Goal: Task Accomplishment & Management: Use online tool/utility

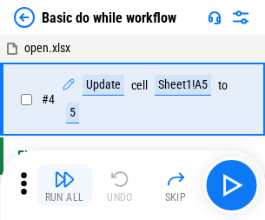
click at [64, 185] on img "button" at bounding box center [64, 178] width 21 height 21
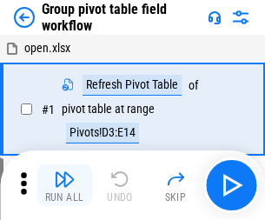
click at [64, 185] on img "button" at bounding box center [64, 178] width 21 height 21
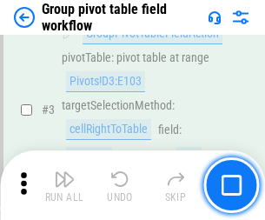
scroll to position [896, 0]
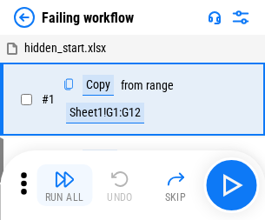
click at [64, 185] on img "button" at bounding box center [64, 178] width 21 height 21
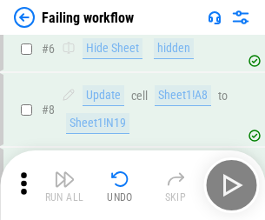
scroll to position [368, 0]
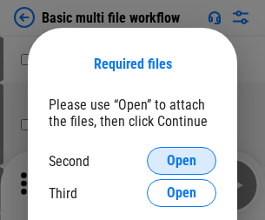
click at [181, 161] on span "Open" at bounding box center [182, 161] width 30 height 14
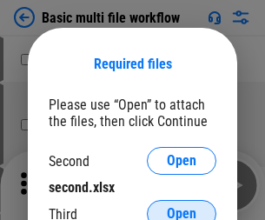
click at [181, 207] on span "Open" at bounding box center [182, 214] width 30 height 14
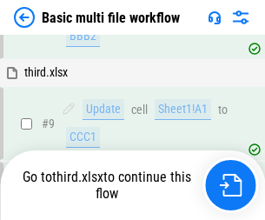
scroll to position [604, 0]
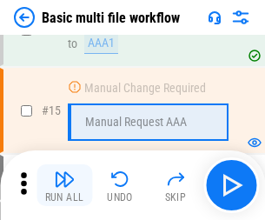
click at [64, 185] on img "button" at bounding box center [64, 178] width 21 height 21
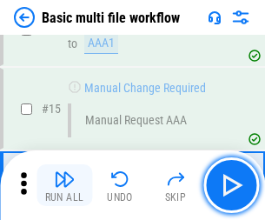
scroll to position [1156, 0]
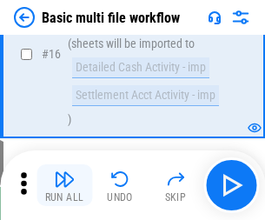
click at [64, 185] on img "button" at bounding box center [64, 178] width 21 height 21
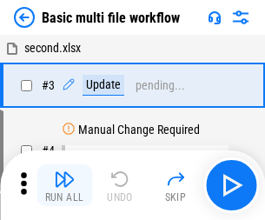
click at [64, 185] on img "button" at bounding box center [64, 178] width 21 height 21
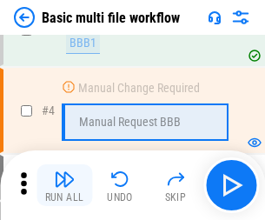
click at [64, 185] on img "button" at bounding box center [64, 178] width 21 height 21
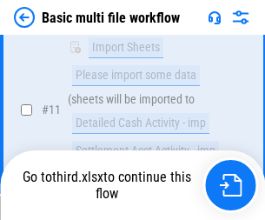
scroll to position [814, 0]
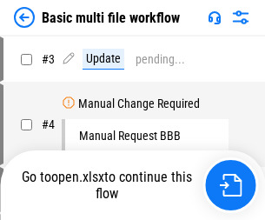
scroll to position [70, 0]
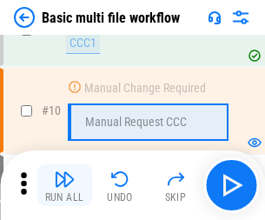
click at [64, 185] on img "button" at bounding box center [64, 178] width 21 height 21
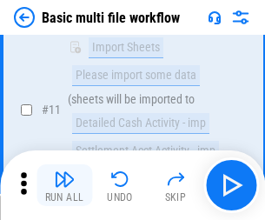
click at [64, 185] on img "button" at bounding box center [64, 178] width 21 height 21
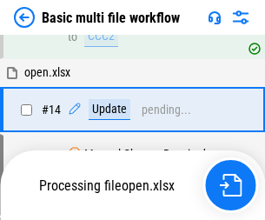
scroll to position [908, 0]
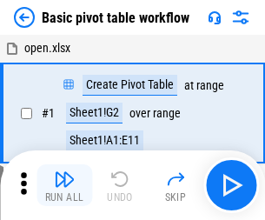
click at [64, 185] on img "button" at bounding box center [64, 178] width 21 height 21
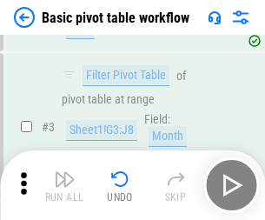
scroll to position [416, 0]
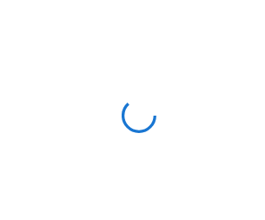
scroll to position [6, 0]
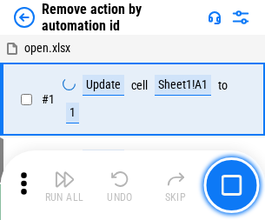
scroll to position [64, 0]
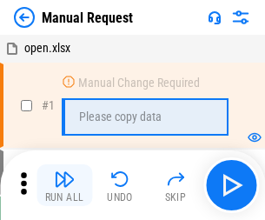
click at [64, 185] on img "button" at bounding box center [64, 178] width 21 height 21
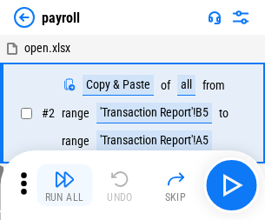
click at [64, 185] on img "button" at bounding box center [64, 178] width 21 height 21
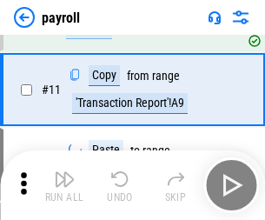
scroll to position [126, 0]
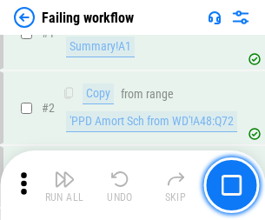
scroll to position [280, 0]
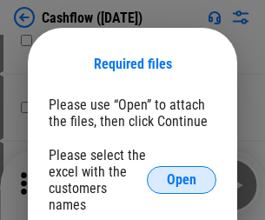
click at [181, 173] on span "Open" at bounding box center [182, 180] width 30 height 14
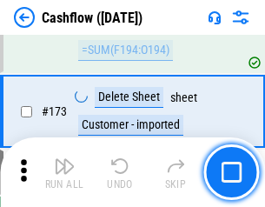
scroll to position [1838, 0]
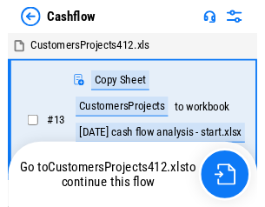
scroll to position [20, 0]
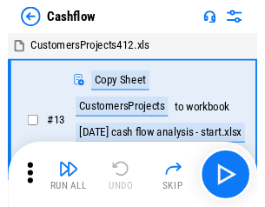
scroll to position [20, 0]
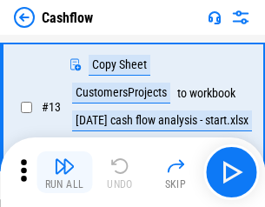
click at [64, 172] on img "button" at bounding box center [64, 165] width 21 height 21
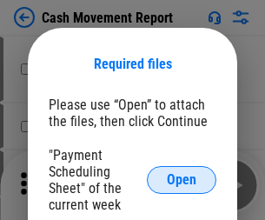
click at [181, 180] on span "Open" at bounding box center [182, 180] width 30 height 14
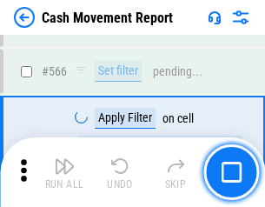
scroll to position [7959, 0]
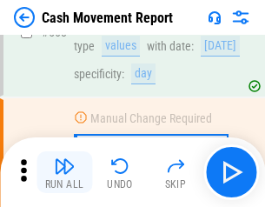
click at [64, 172] on img "button" at bounding box center [64, 165] width 21 height 21
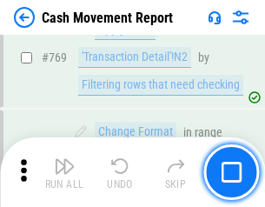
scroll to position [9650, 0]
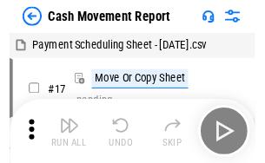
scroll to position [31, 0]
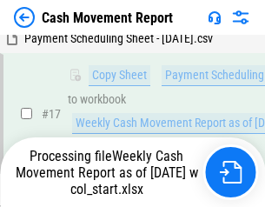
scroll to position [361, 0]
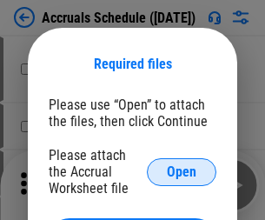
click at [181, 171] on span "Open" at bounding box center [182, 172] width 30 height 14
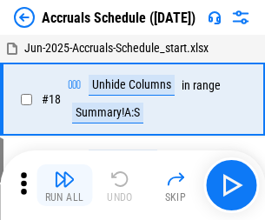
click at [64, 185] on img "button" at bounding box center [64, 178] width 21 height 21
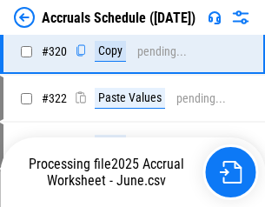
scroll to position [3230, 0]
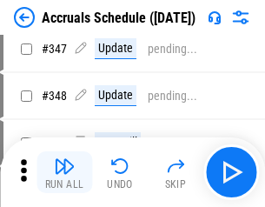
click at [64, 172] on img "button" at bounding box center [64, 165] width 21 height 21
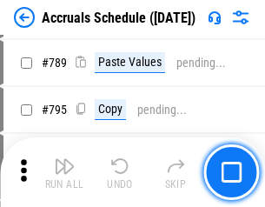
scroll to position [7295, 0]
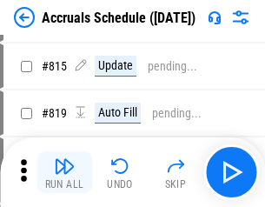
click at [64, 172] on img "button" at bounding box center [64, 165] width 21 height 21
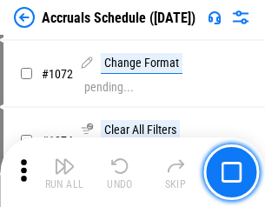
scroll to position [10171, 0]
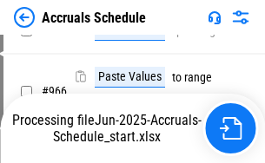
scroll to position [8404, 0]
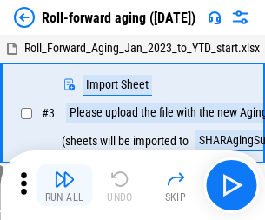
click at [64, 172] on img "button" at bounding box center [64, 178] width 21 height 21
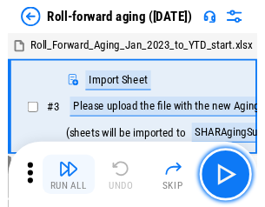
scroll to position [3, 0]
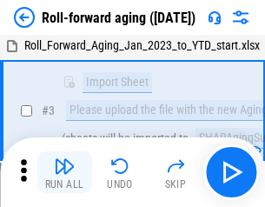
click at [64, 172] on img "button" at bounding box center [64, 165] width 21 height 21
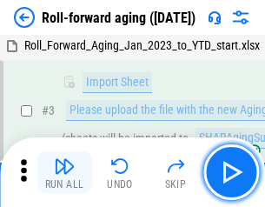
scroll to position [112, 0]
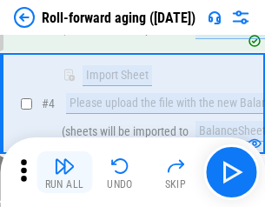
click at [64, 172] on img "button" at bounding box center [64, 165] width 21 height 21
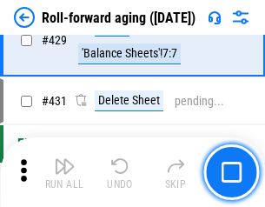
scroll to position [6022, 0]
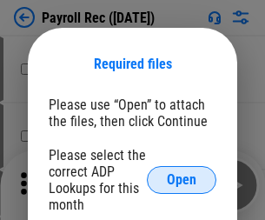
click at [181, 180] on span "Open" at bounding box center [182, 180] width 30 height 14
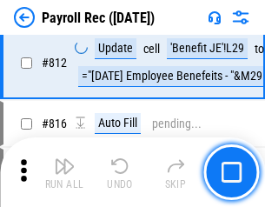
scroll to position [11033, 0]
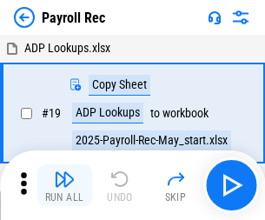
click at [64, 185] on img "button" at bounding box center [64, 178] width 21 height 21
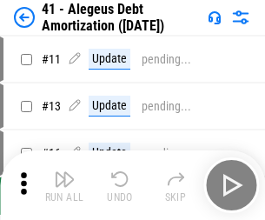
click at [64, 185] on img "button" at bounding box center [64, 178] width 21 height 21
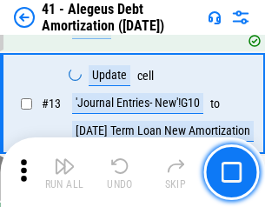
scroll to position [214, 0]
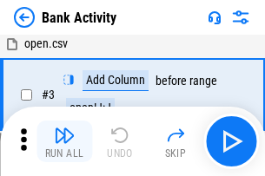
click at [64, 142] on img "button" at bounding box center [64, 135] width 21 height 21
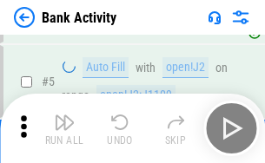
scroll to position [92, 0]
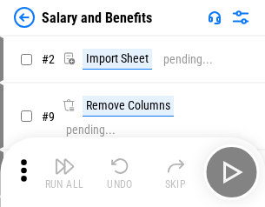
click at [64, 172] on img "button" at bounding box center [64, 165] width 21 height 21
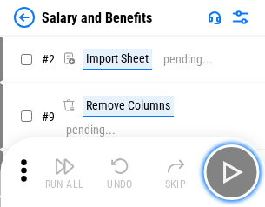
scroll to position [23, 0]
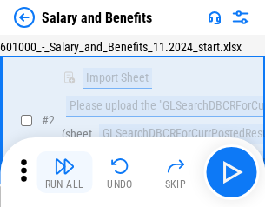
click at [64, 172] on img "button" at bounding box center [64, 165] width 21 height 21
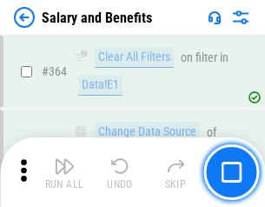
scroll to position [8178, 0]
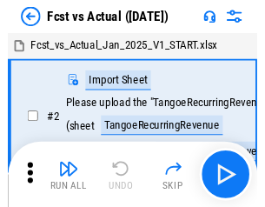
scroll to position [23, 0]
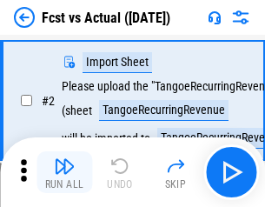
click at [64, 172] on img "button" at bounding box center [64, 165] width 21 height 21
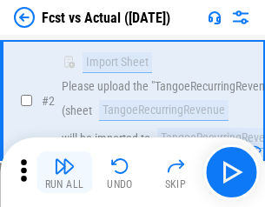
click at [64, 172] on img "button" at bounding box center [64, 165] width 21 height 21
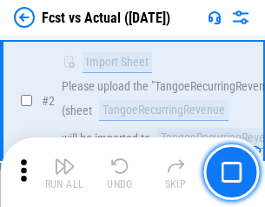
scroll to position [162, 0]
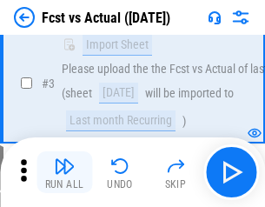
click at [64, 172] on img "button" at bounding box center [64, 165] width 21 height 21
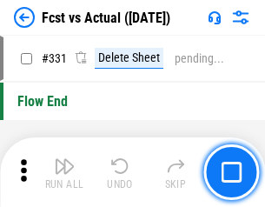
scroll to position [8313, 0]
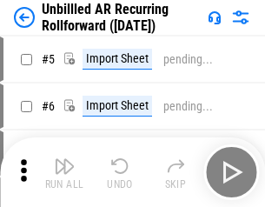
scroll to position [37, 0]
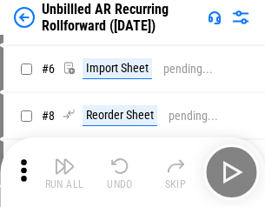
click at [64, 172] on img "button" at bounding box center [64, 165] width 21 height 21
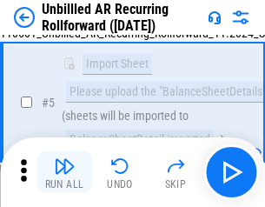
click at [64, 172] on img "button" at bounding box center [64, 165] width 21 height 21
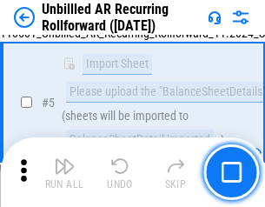
scroll to position [163, 0]
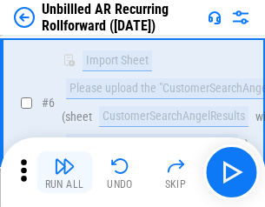
click at [64, 172] on img "button" at bounding box center [64, 165] width 21 height 21
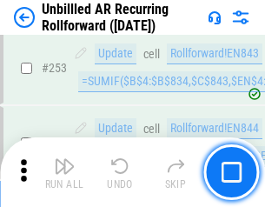
scroll to position [5899, 0]
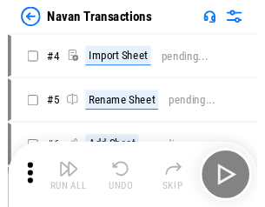
scroll to position [28, 0]
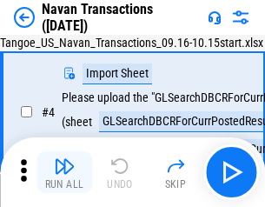
click at [64, 172] on img "button" at bounding box center [64, 165] width 21 height 21
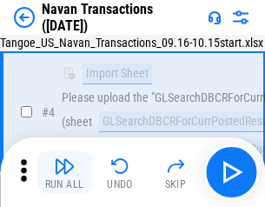
click at [64, 172] on img "button" at bounding box center [64, 165] width 21 height 21
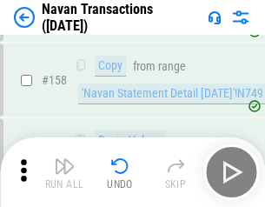
scroll to position [5630, 0]
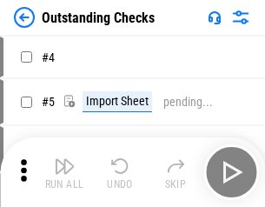
click at [64, 172] on img "button" at bounding box center [64, 165] width 21 height 21
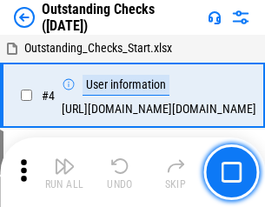
scroll to position [73, 0]
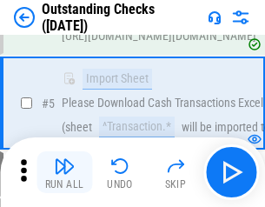
click at [64, 172] on img "button" at bounding box center [64, 165] width 21 height 21
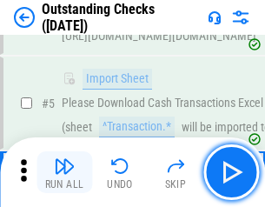
scroll to position [181, 0]
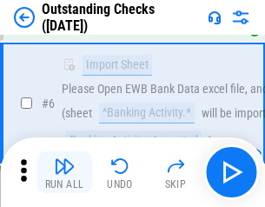
click at [64, 172] on img "button" at bounding box center [64, 165] width 21 height 21
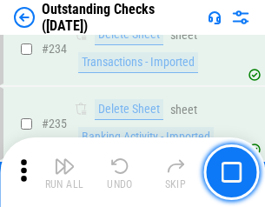
scroll to position [5273, 0]
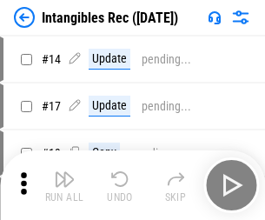
click at [64, 185] on img "button" at bounding box center [64, 178] width 21 height 21
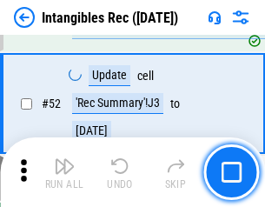
scroll to position [676, 0]
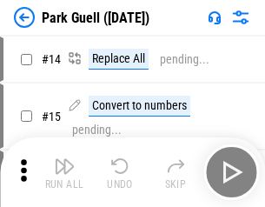
click at [64, 172] on img "button" at bounding box center [64, 165] width 21 height 21
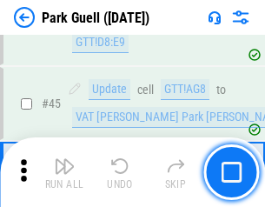
scroll to position [2172, 0]
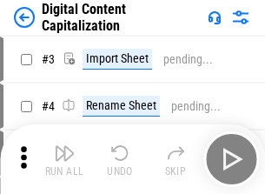
click at [64, 146] on img "button" at bounding box center [64, 152] width 21 height 21
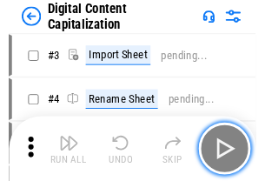
scroll to position [50, 0]
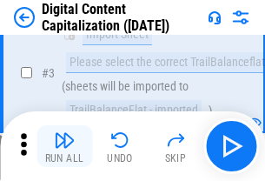
click at [64, 146] on img "button" at bounding box center [64, 139] width 21 height 21
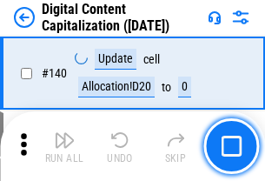
scroll to position [1842, 0]
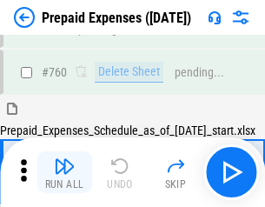
click at [64, 172] on img "button" at bounding box center [64, 165] width 21 height 21
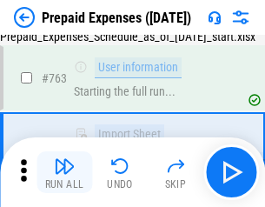
click at [64, 172] on img "button" at bounding box center [64, 165] width 21 height 21
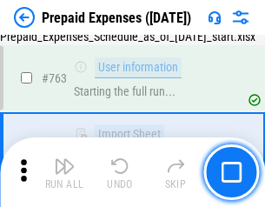
scroll to position [4916, 0]
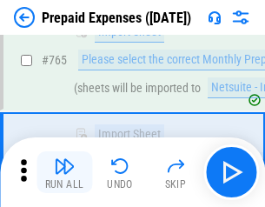
click at [64, 172] on img "button" at bounding box center [64, 165] width 21 height 21
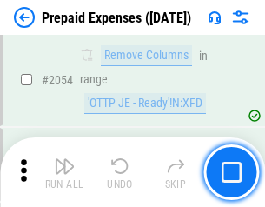
scroll to position [18153, 0]
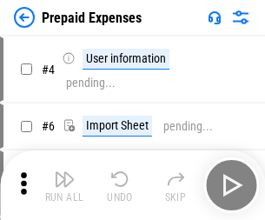
click at [64, 185] on img "button" at bounding box center [64, 178] width 21 height 21
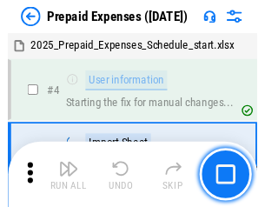
scroll to position [76, 0]
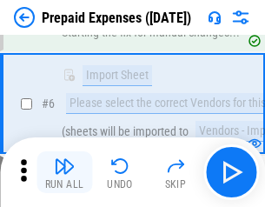
click at [64, 172] on img "button" at bounding box center [64, 165] width 21 height 21
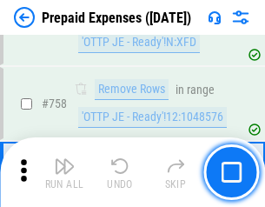
scroll to position [6188, 0]
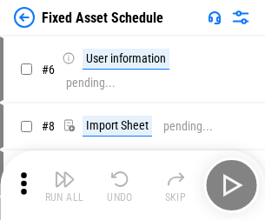
click at [64, 185] on img "button" at bounding box center [64, 178] width 21 height 21
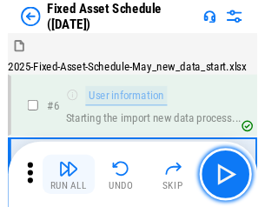
scroll to position [94, 0]
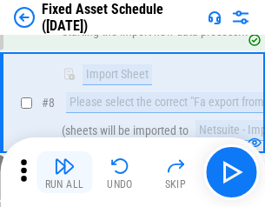
click at [64, 172] on img "button" at bounding box center [64, 165] width 21 height 21
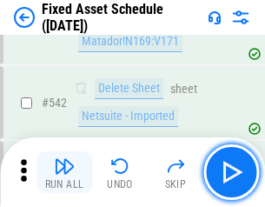
scroll to position [6191, 0]
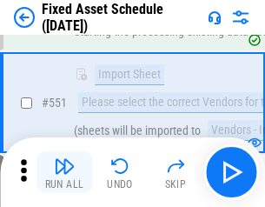
click at [64, 172] on img "button" at bounding box center [64, 165] width 21 height 21
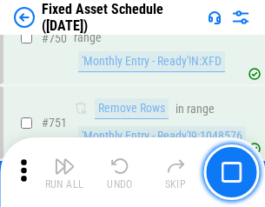
scroll to position [8466, 0]
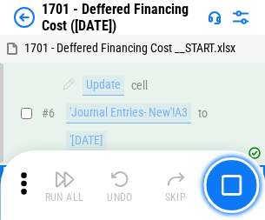
scroll to position [208, 0]
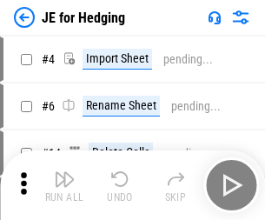
click at [64, 172] on img "button" at bounding box center [64, 178] width 21 height 21
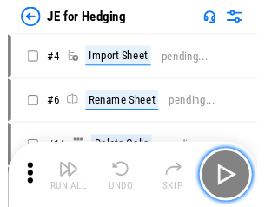
scroll to position [3, 0]
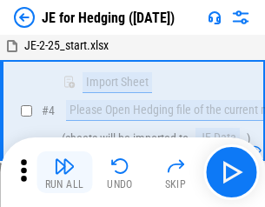
click at [64, 172] on img "button" at bounding box center [64, 165] width 21 height 21
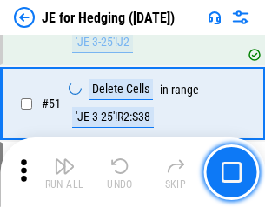
scroll to position [1125, 0]
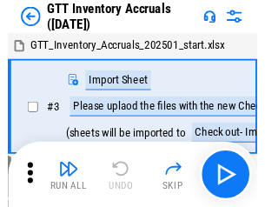
scroll to position [3, 0]
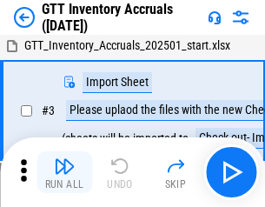
click at [64, 172] on img "button" at bounding box center [64, 165] width 21 height 21
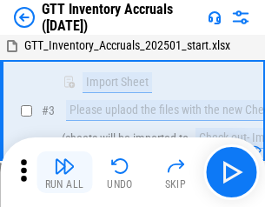
click at [64, 172] on img "button" at bounding box center [64, 165] width 21 height 21
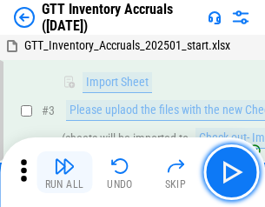
scroll to position [112, 0]
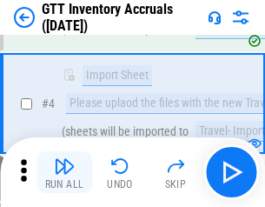
click at [64, 172] on img "button" at bounding box center [64, 165] width 21 height 21
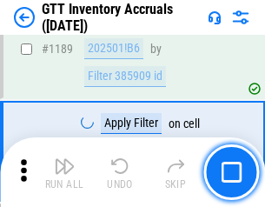
scroll to position [14181, 0]
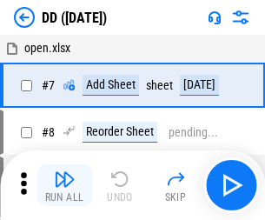
click at [64, 185] on img "button" at bounding box center [64, 178] width 21 height 21
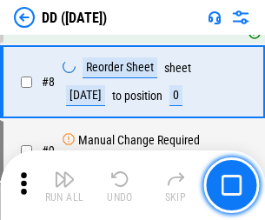
scroll to position [168, 0]
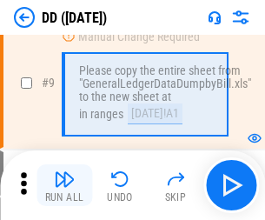
click at [64, 185] on img "button" at bounding box center [64, 178] width 21 height 21
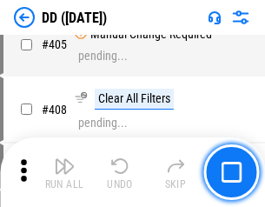
scroll to position [7770, 0]
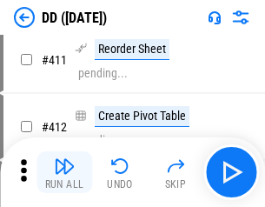
click at [64, 172] on img "button" at bounding box center [64, 165] width 21 height 21
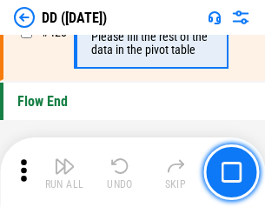
scroll to position [8312, 0]
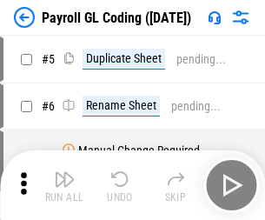
click at [64, 185] on img "button" at bounding box center [64, 178] width 21 height 21
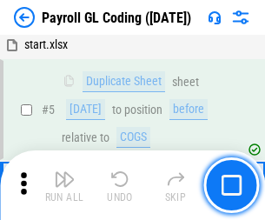
scroll to position [208, 0]
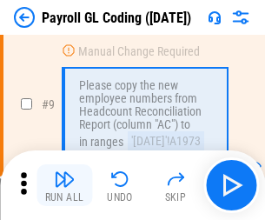
click at [64, 185] on img "button" at bounding box center [64, 178] width 21 height 21
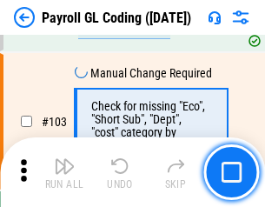
scroll to position [4074, 0]
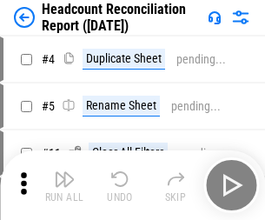
click at [64, 185] on img "button" at bounding box center [64, 178] width 21 height 21
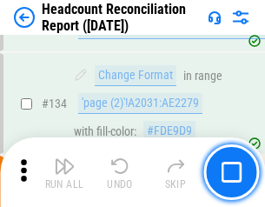
scroll to position [2088, 0]
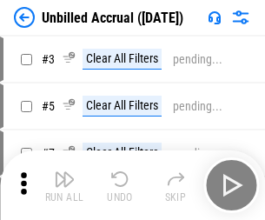
click at [64, 185] on img "button" at bounding box center [64, 178] width 21 height 21
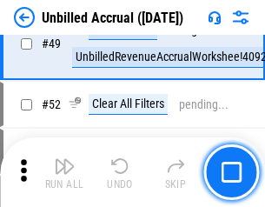
scroll to position [1575, 0]
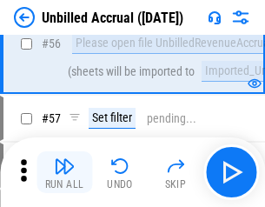
click at [64, 172] on img "button" at bounding box center [64, 165] width 21 height 21
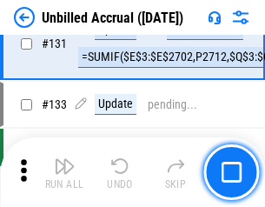
scroll to position [5173, 0]
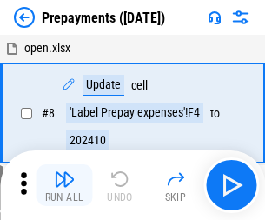
click at [64, 185] on img "button" at bounding box center [64, 178] width 21 height 21
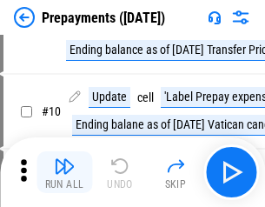
scroll to position [109, 0]
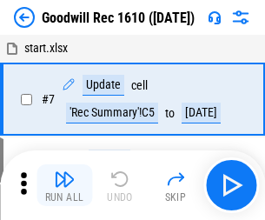
click at [64, 185] on img "button" at bounding box center [64, 178] width 21 height 21
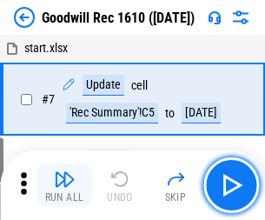
scroll to position [297, 0]
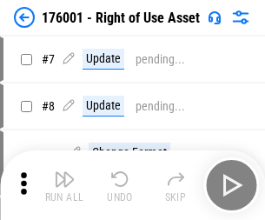
click at [64, 185] on img "button" at bounding box center [64, 178] width 21 height 21
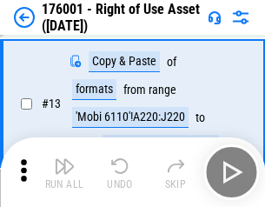
scroll to position [112, 0]
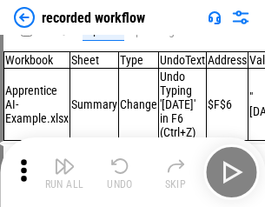
click at [64, 172] on img "button" at bounding box center [64, 165] width 21 height 21
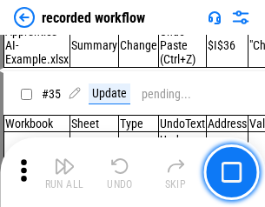
scroll to position [5428, 0]
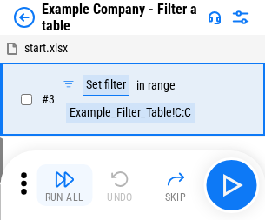
click at [64, 185] on img "button" at bounding box center [64, 178] width 21 height 21
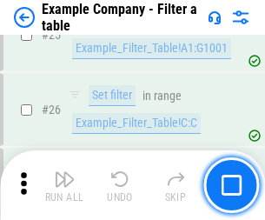
scroll to position [1589, 0]
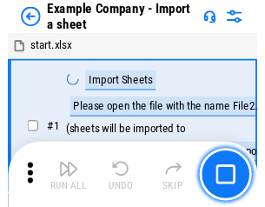
scroll to position [27, 0]
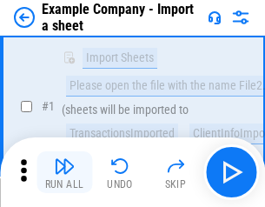
click at [64, 172] on img "button" at bounding box center [64, 165] width 21 height 21
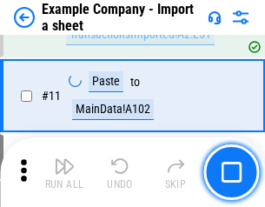
scroll to position [384, 0]
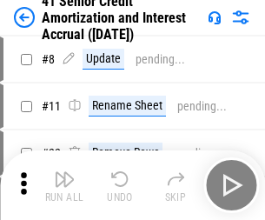
click at [64, 172] on img "button" at bounding box center [64, 178] width 21 height 21
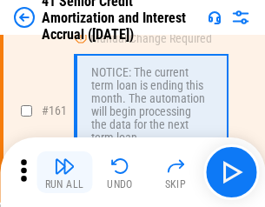
click at [64, 172] on img "button" at bounding box center [64, 165] width 21 height 21
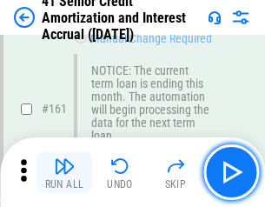
scroll to position [1857, 0]
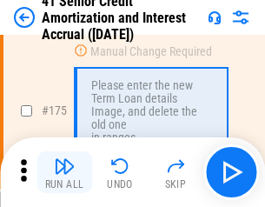
click at [64, 172] on img "button" at bounding box center [64, 165] width 21 height 21
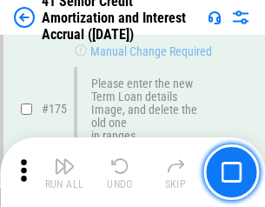
scroll to position [2034, 0]
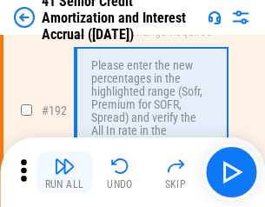
click at [64, 172] on img "button" at bounding box center [64, 165] width 21 height 21
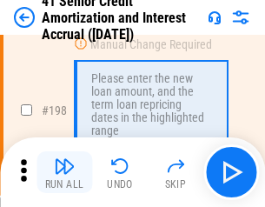
click at [64, 172] on img "button" at bounding box center [64, 165] width 21 height 21
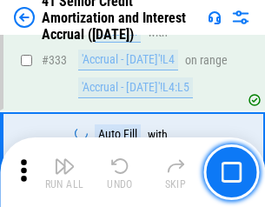
scroll to position [4436, 0]
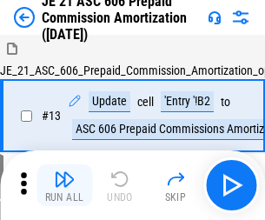
click at [64, 172] on img "button" at bounding box center [64, 178] width 21 height 21
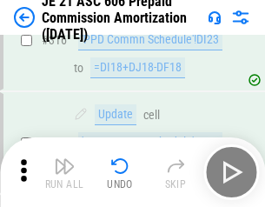
scroll to position [3242, 0]
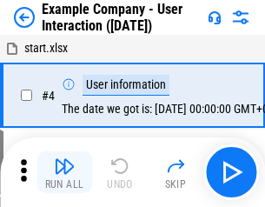
click at [64, 172] on img "button" at bounding box center [64, 165] width 21 height 21
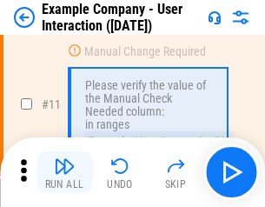
click at [64, 172] on img "button" at bounding box center [64, 165] width 21 height 21
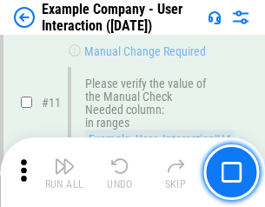
scroll to position [376, 0]
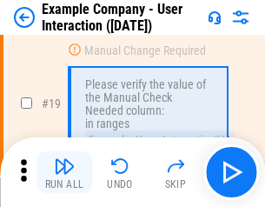
click at [64, 172] on img "button" at bounding box center [64, 165] width 21 height 21
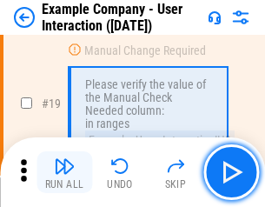
click at [64, 172] on img "button" at bounding box center [64, 165] width 21 height 21
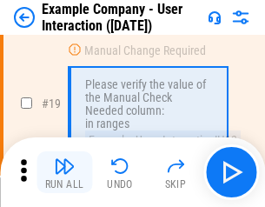
click at [64, 172] on img "button" at bounding box center [64, 165] width 21 height 21
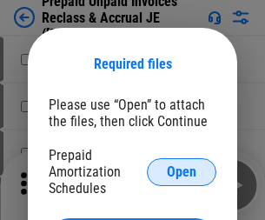
click at [181, 171] on span "Open" at bounding box center [182, 172] width 30 height 14
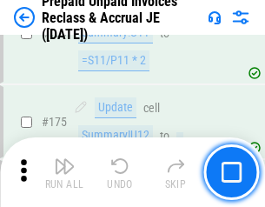
scroll to position [2345, 0]
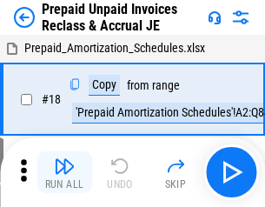
click at [64, 172] on img "button" at bounding box center [64, 165] width 21 height 21
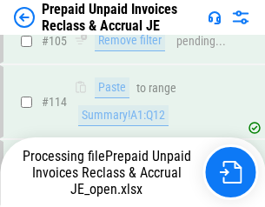
scroll to position [1334, 0]
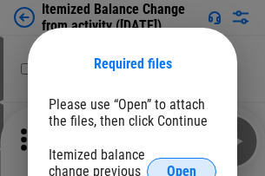
click at [181, 165] on span "Open" at bounding box center [182, 172] width 30 height 14
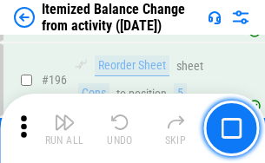
scroll to position [3342, 0]
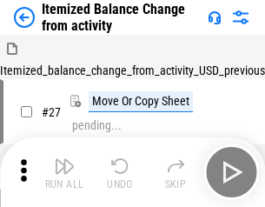
scroll to position [27, 0]
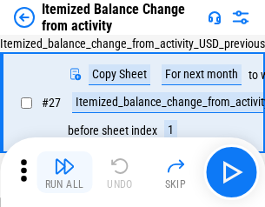
click at [64, 172] on img "button" at bounding box center [64, 165] width 21 height 21
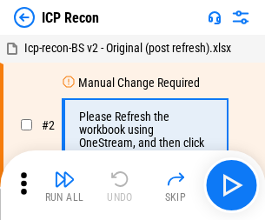
scroll to position [8, 0]
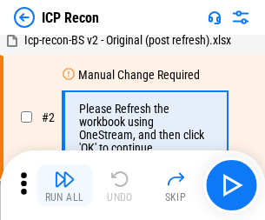
click at [64, 185] on img "button" at bounding box center [64, 178] width 21 height 21
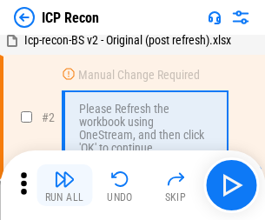
click at [64, 185] on img "button" at bounding box center [64, 178] width 21 height 21
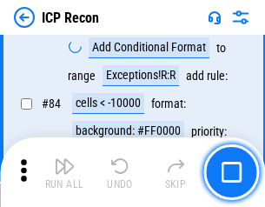
scroll to position [1702, 0]
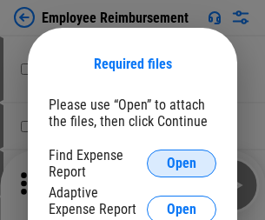
click at [181, 163] on span "Open" at bounding box center [182, 163] width 30 height 14
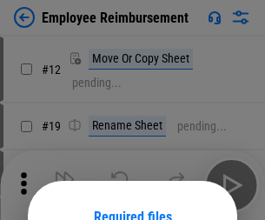
scroll to position [153, 0]
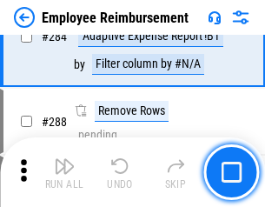
scroll to position [4720, 0]
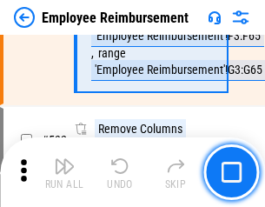
click at [64, 172] on img "button" at bounding box center [64, 165] width 21 height 21
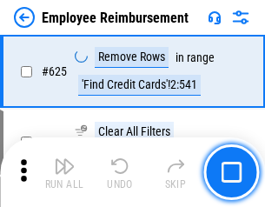
scroll to position [10398, 0]
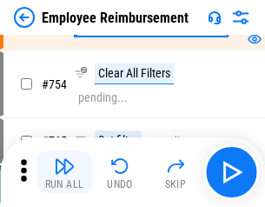
click at [64, 172] on img "button" at bounding box center [64, 165] width 21 height 21
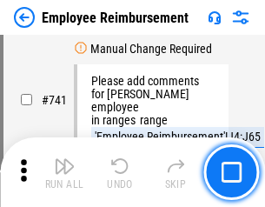
scroll to position [12184, 0]
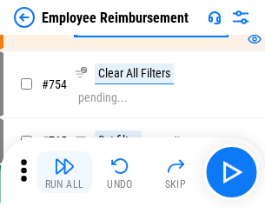
click at [64, 172] on img "button" at bounding box center [64, 165] width 21 height 21
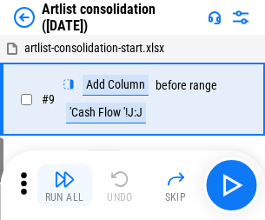
click at [64, 185] on img "button" at bounding box center [64, 178] width 21 height 21
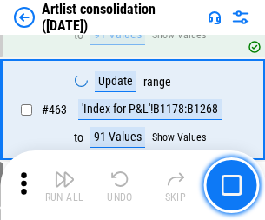
scroll to position [7604, 0]
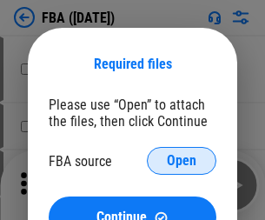
click at [181, 161] on span "Open" at bounding box center [182, 161] width 30 height 14
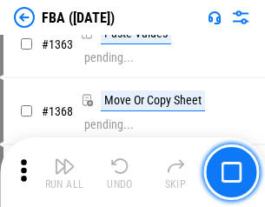
scroll to position [18446, 0]
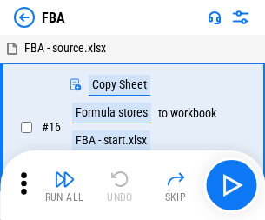
scroll to position [17, 0]
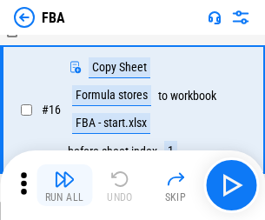
click at [64, 185] on img "button" at bounding box center [64, 178] width 21 height 21
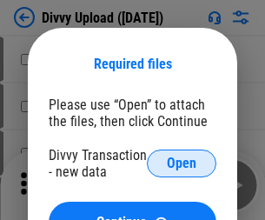
click at [181, 163] on span "Open" at bounding box center [182, 163] width 30 height 14
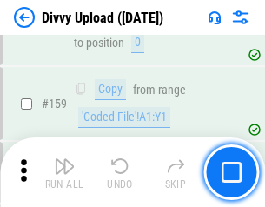
scroll to position [1798, 0]
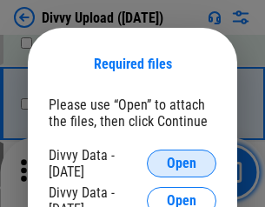
click at [181, 163] on span "Open" at bounding box center [182, 163] width 30 height 14
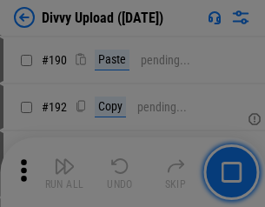
scroll to position [2192, 0]
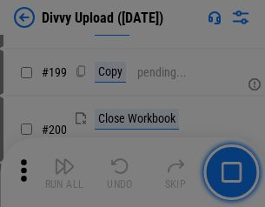
scroll to position [2525, 0]
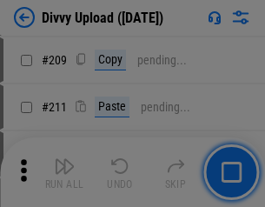
scroll to position [2950, 0]
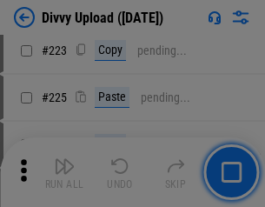
scroll to position [3466, 0]
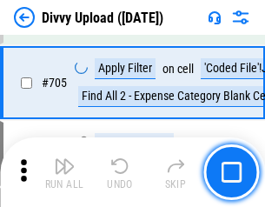
scroll to position [11880, 0]
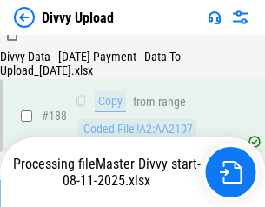
scroll to position [2044, 0]
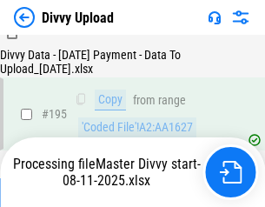
scroll to position [2427, 0]
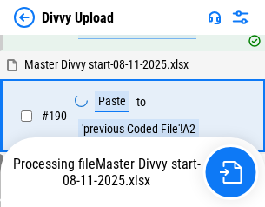
scroll to position [2326, 0]
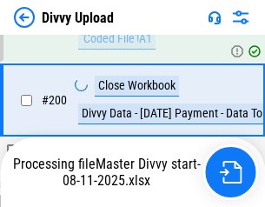
scroll to position [2723, 0]
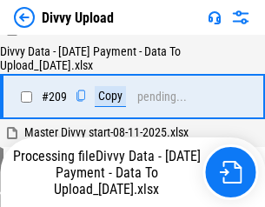
scroll to position [3193, 0]
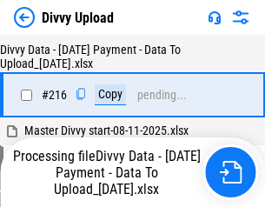
scroll to position [3576, 0]
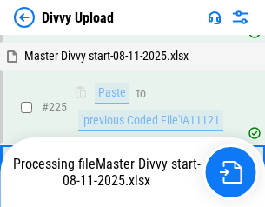
scroll to position [4047, 0]
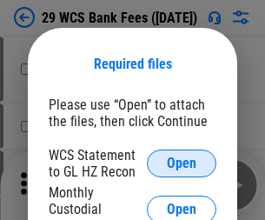
click at [181, 163] on span "Open" at bounding box center [182, 163] width 30 height 14
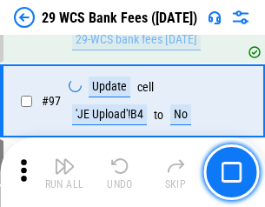
scroll to position [1692, 0]
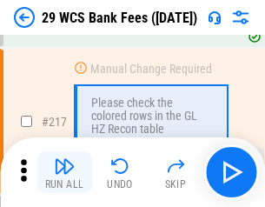
click at [64, 172] on img "button" at bounding box center [64, 165] width 21 height 21
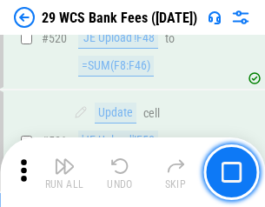
scroll to position [8962, 0]
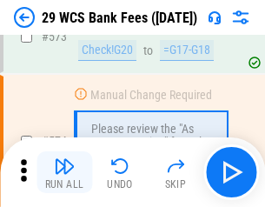
click at [64, 172] on img "button" at bounding box center [64, 165] width 21 height 21
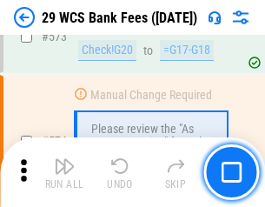
scroll to position [9617, 0]
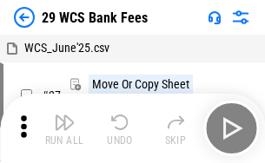
scroll to position [31, 0]
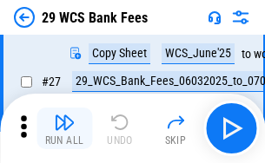
click at [64, 129] on img "button" at bounding box center [64, 122] width 21 height 21
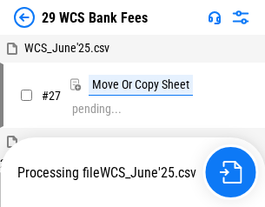
scroll to position [10, 0]
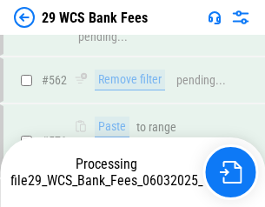
scroll to position [9597, 0]
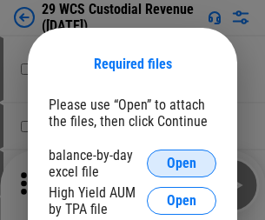
click at [181, 163] on span "Open" at bounding box center [182, 163] width 30 height 14
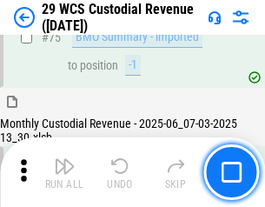
scroll to position [1814, 0]
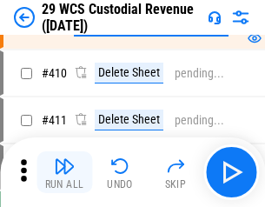
click at [64, 172] on img "button" at bounding box center [64, 165] width 21 height 21
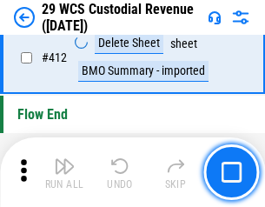
scroll to position [8294, 0]
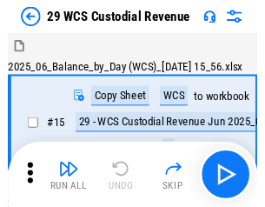
scroll to position [42, 0]
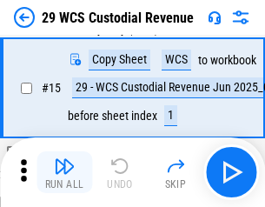
click at [64, 172] on img "button" at bounding box center [64, 165] width 21 height 21
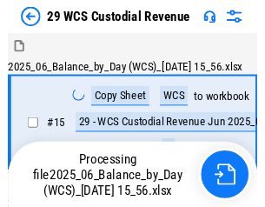
scroll to position [42, 0]
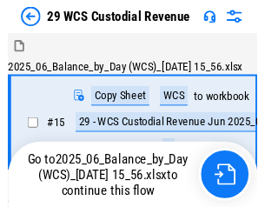
scroll to position [32, 0]
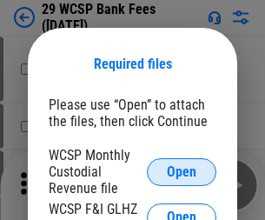
click at [181, 171] on span "Open" at bounding box center [182, 172] width 30 height 14
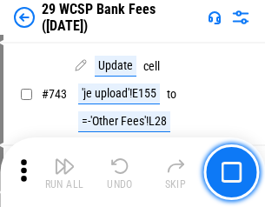
scroll to position [8751, 0]
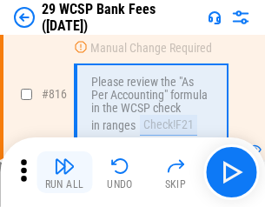
click at [64, 172] on img "button" at bounding box center [64, 165] width 21 height 21
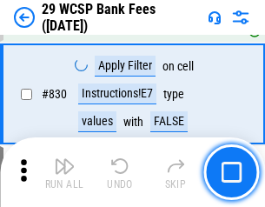
scroll to position [11018, 0]
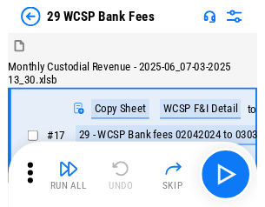
scroll to position [42, 0]
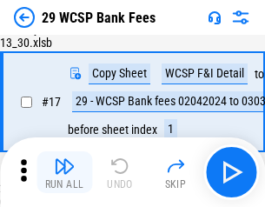
click at [64, 172] on img "button" at bounding box center [64, 165] width 21 height 21
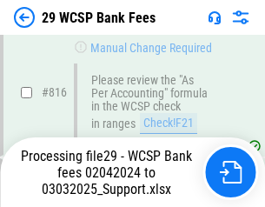
scroll to position [10678, 0]
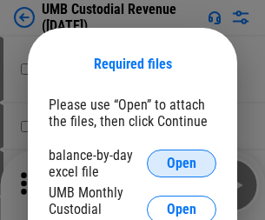
click at [181, 163] on span "Open" at bounding box center [182, 163] width 30 height 14
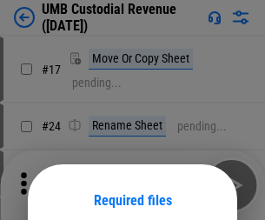
scroll to position [136, 0]
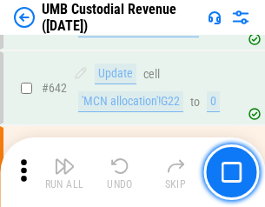
scroll to position [8994, 0]
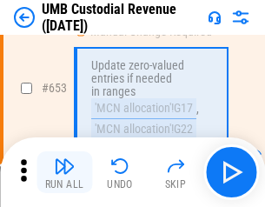
click at [64, 172] on img "button" at bounding box center [64, 165] width 21 height 21
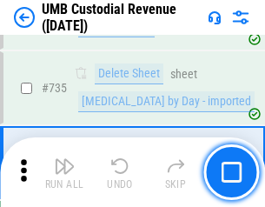
scroll to position [10619, 0]
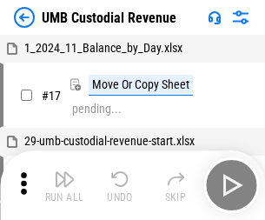
scroll to position [13, 0]
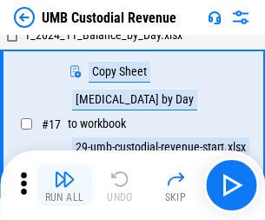
click at [64, 185] on img "button" at bounding box center [64, 178] width 21 height 21
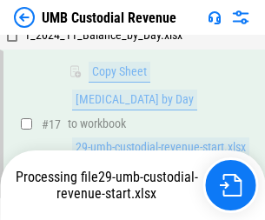
scroll to position [343, 0]
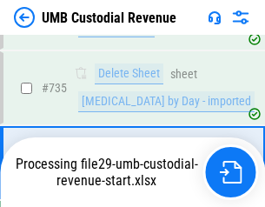
scroll to position [10579, 0]
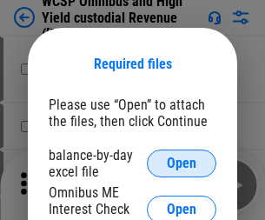
click at [181, 163] on span "Open" at bounding box center [182, 163] width 30 height 14
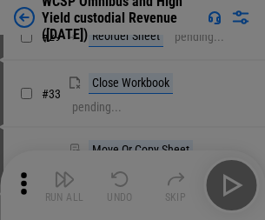
scroll to position [397, 0]
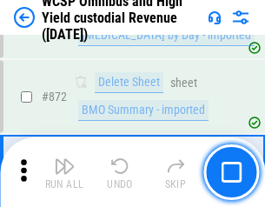
scroll to position [14698, 0]
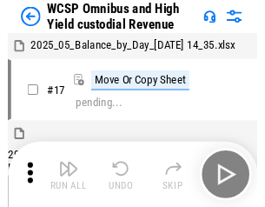
scroll to position [10, 0]
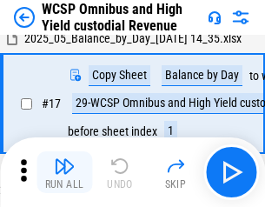
click at [64, 172] on img "button" at bounding box center [64, 165] width 21 height 21
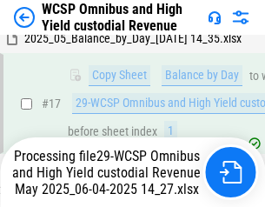
scroll to position [361, 0]
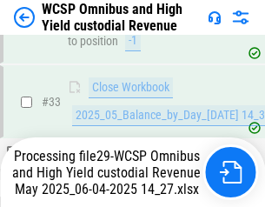
scroll to position [860, 0]
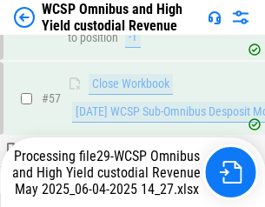
scroll to position [1782, 0]
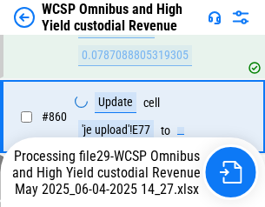
scroll to position [14658, 0]
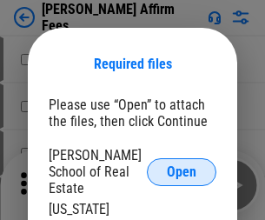
click at [181, 165] on span "Open" at bounding box center [182, 172] width 30 height 14
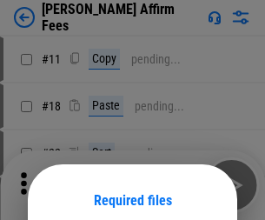
scroll to position [136, 0]
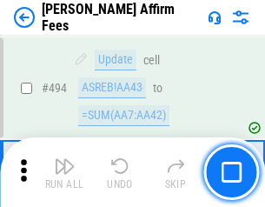
scroll to position [4722, 0]
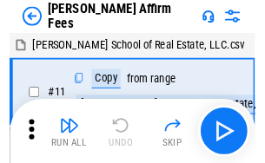
scroll to position [17, 0]
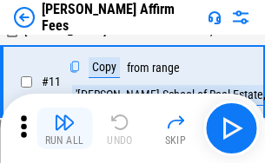
click at [64, 129] on img "button" at bounding box center [64, 122] width 21 height 21
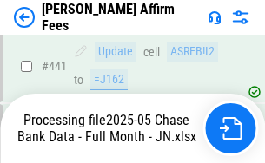
scroll to position [4494, 0]
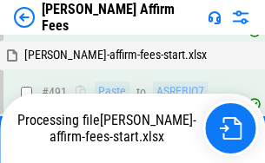
scroll to position [4655, 0]
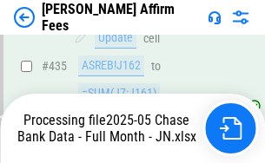
scroll to position [4494, 0]
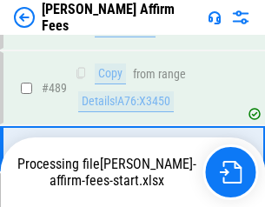
scroll to position [4533, 0]
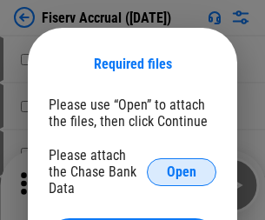
click at [181, 165] on span "Open" at bounding box center [182, 172] width 30 height 14
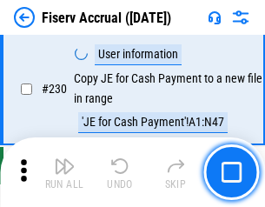
scroll to position [5503, 0]
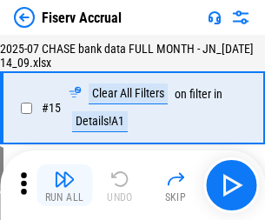
click at [64, 185] on img "button" at bounding box center [64, 178] width 21 height 21
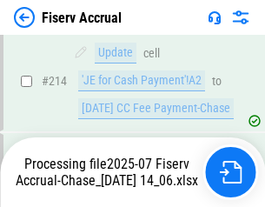
scroll to position [5270, 0]
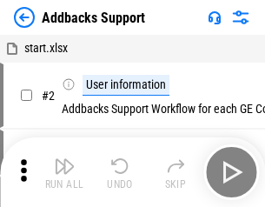
click at [64, 172] on img "button" at bounding box center [64, 165] width 21 height 21
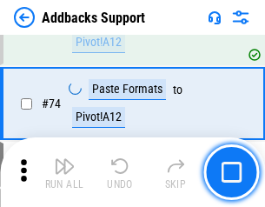
scroll to position [1264, 0]
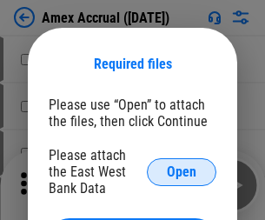
click at [181, 171] on span "Open" at bounding box center [182, 172] width 30 height 14
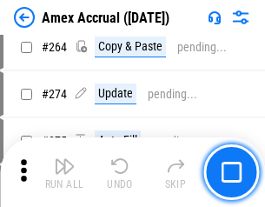
scroll to position [4100, 0]
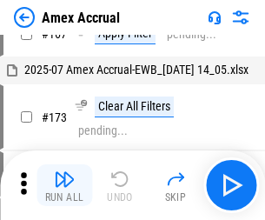
click at [64, 185] on img "button" at bounding box center [64, 178] width 21 height 21
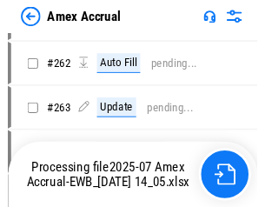
scroll to position [4501, 0]
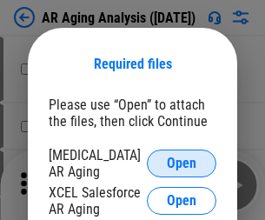
click at [181, 161] on span "Open" at bounding box center [182, 163] width 30 height 14
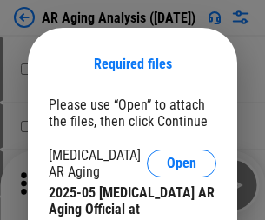
scroll to position [27, 0]
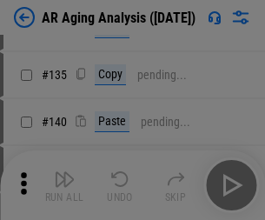
scroll to position [523, 0]
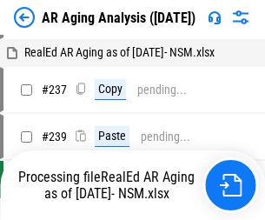
scroll to position [17, 0]
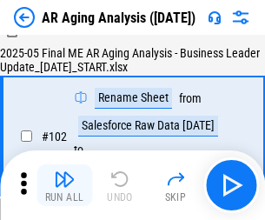
click at [64, 185] on img "button" at bounding box center [64, 178] width 21 height 21
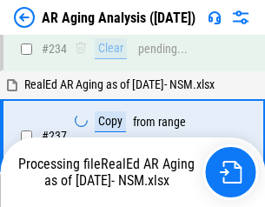
scroll to position [2692, 0]
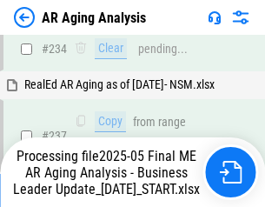
scroll to position [2672, 0]
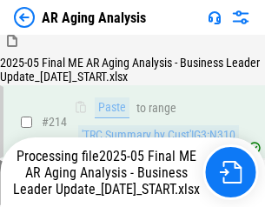
scroll to position [2672, 0]
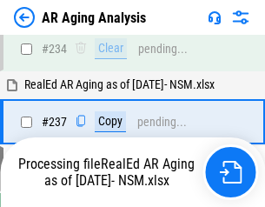
scroll to position [2672, 0]
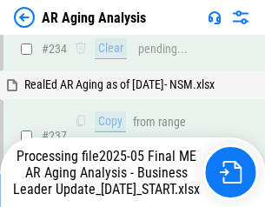
scroll to position [2672, 0]
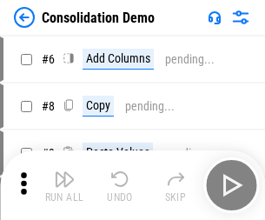
click at [64, 185] on img "button" at bounding box center [64, 178] width 21 height 21
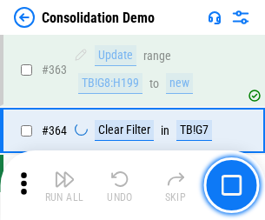
scroll to position [5821, 0]
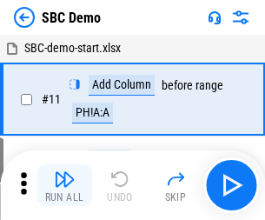
click at [64, 185] on img "button" at bounding box center [64, 178] width 21 height 21
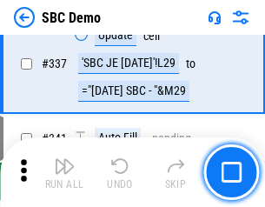
scroll to position [4568, 0]
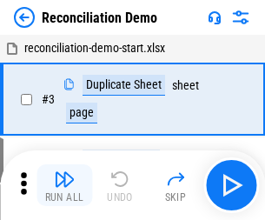
click at [64, 185] on img "button" at bounding box center [64, 178] width 21 height 21
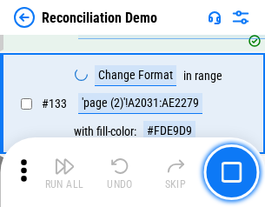
scroll to position [2062, 0]
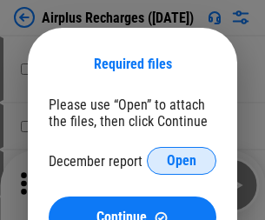
click at [181, 161] on span "Open" at bounding box center [182, 161] width 30 height 14
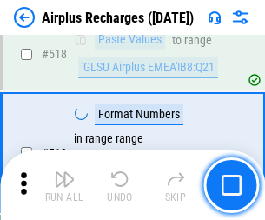
scroll to position [7473, 0]
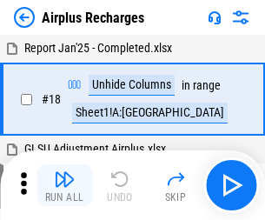
click at [64, 185] on img "button" at bounding box center [64, 178] width 21 height 21
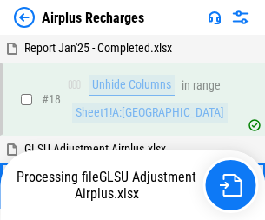
scroll to position [76, 0]
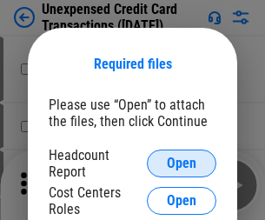
click at [181, 163] on span "Open" at bounding box center [182, 163] width 30 height 14
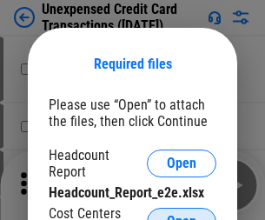
click at [181, 214] on span "Open" at bounding box center [182, 221] width 30 height 14
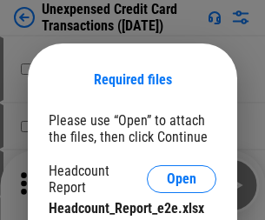
scroll to position [16, 0]
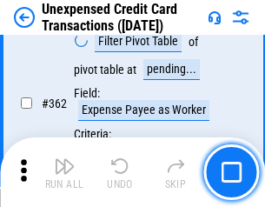
scroll to position [4466, 0]
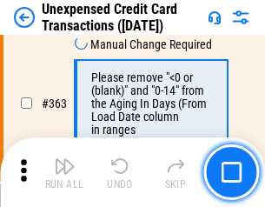
click at [64, 172] on img "button" at bounding box center [64, 165] width 21 height 21
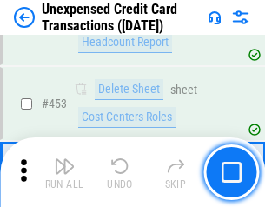
scroll to position [5923, 0]
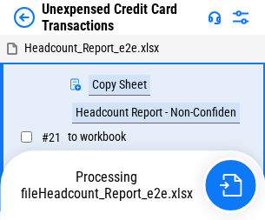
scroll to position [27, 0]
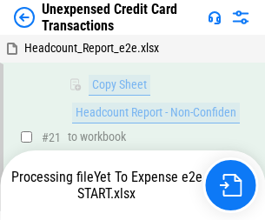
scroll to position [282, 0]
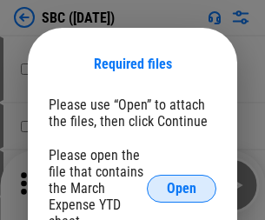
click at [181, 188] on span "Open" at bounding box center [182, 188] width 30 height 14
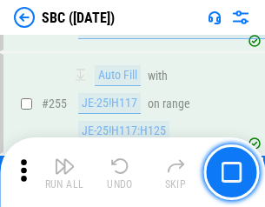
scroll to position [3393, 0]
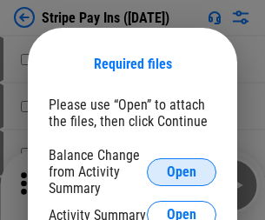
click at [181, 171] on span "Open" at bounding box center [182, 172] width 30 height 14
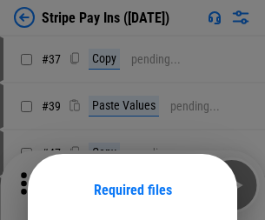
scroll to position [126, 0]
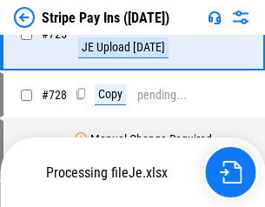
scroll to position [9145, 0]
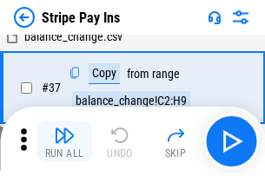
click at [64, 142] on img "button" at bounding box center [64, 135] width 21 height 21
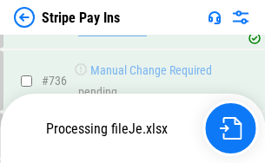
scroll to position [9106, 0]
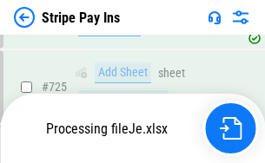
scroll to position [9106, 0]
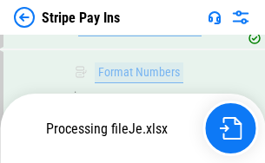
scroll to position [9106, 0]
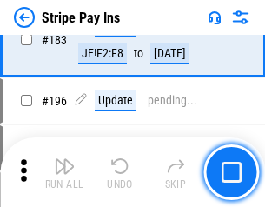
scroll to position [2351, 0]
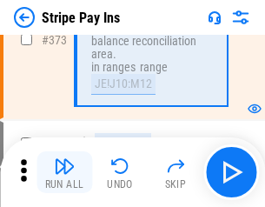
click at [64, 172] on img "button" at bounding box center [64, 165] width 21 height 21
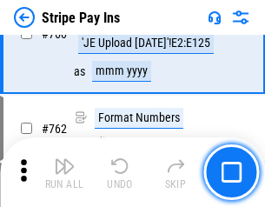
scroll to position [9085, 0]
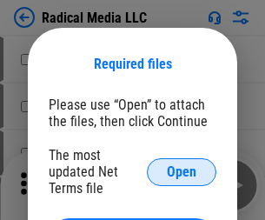
click at [181, 171] on span "Open" at bounding box center [182, 172] width 30 height 14
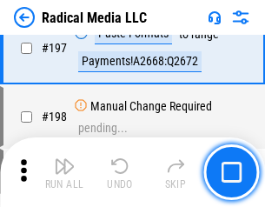
scroll to position [4017, 0]
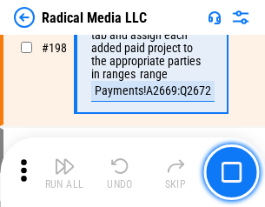
click at [64, 172] on img "button" at bounding box center [64, 165] width 21 height 21
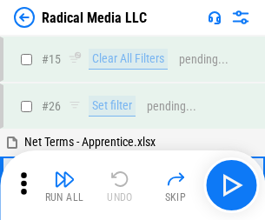
scroll to position [97, 0]
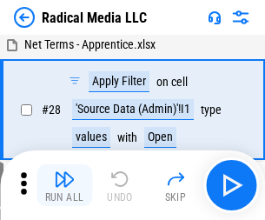
click at [64, 185] on img "button" at bounding box center [64, 178] width 21 height 21
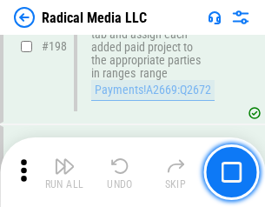
scroll to position [4354, 0]
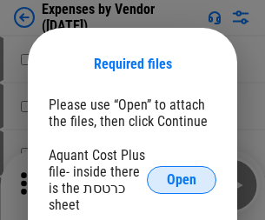
click at [181, 180] on span "Open" at bounding box center [182, 180] width 30 height 14
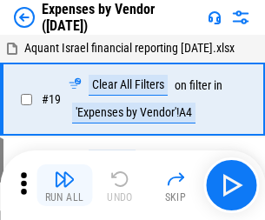
click at [64, 185] on img "button" at bounding box center [64, 178] width 21 height 21
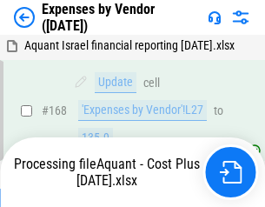
scroll to position [1280, 0]
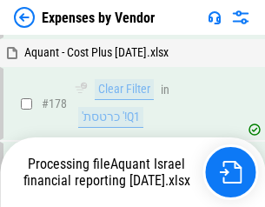
scroll to position [1355, 0]
